Goal: Information Seeking & Learning: Learn about a topic

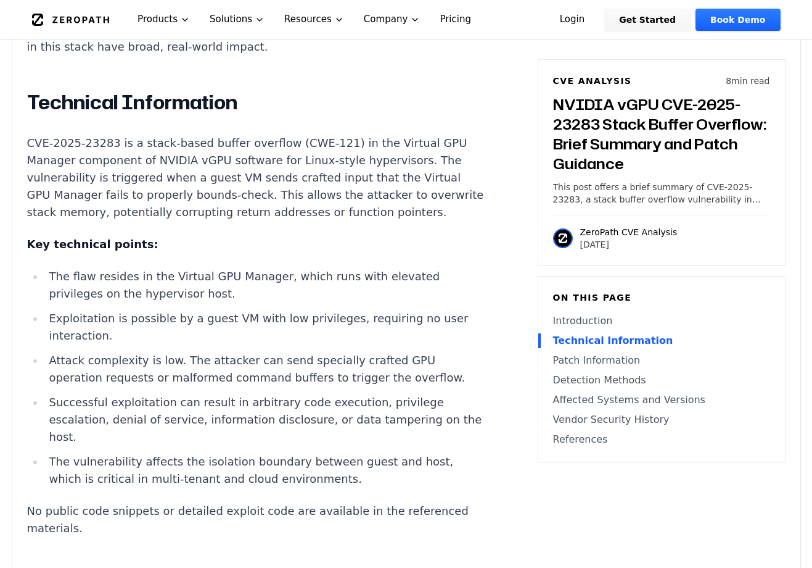
scroll to position [1090, 0]
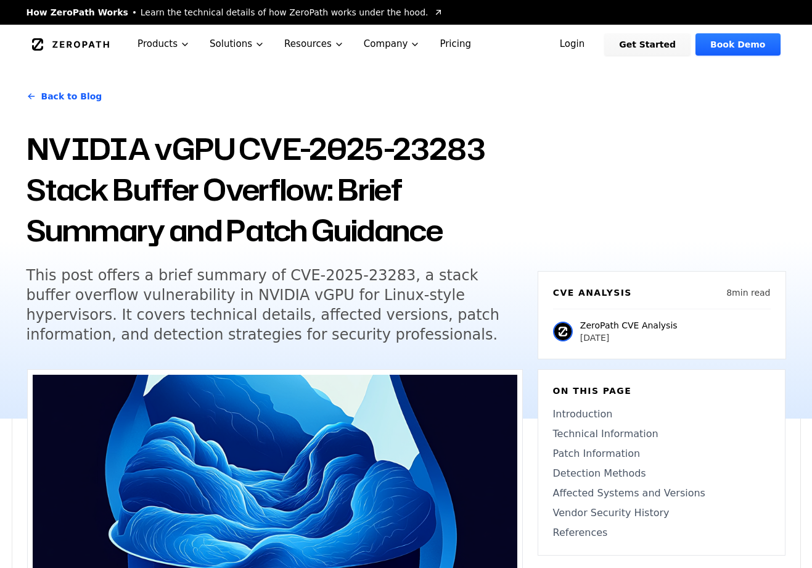
click at [103, 41] on icon "Global" at bounding box center [71, 44] width 78 height 12
